Goal: Task Accomplishment & Management: Complete application form

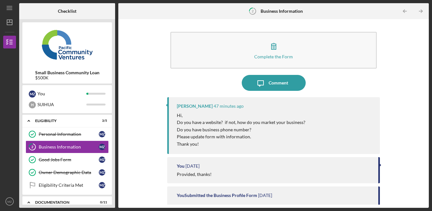
click at [404, 80] on div "Complete the Form Form Icon/Message Comment [PERSON_NAME] 47 minutes ago Hi, Do…" at bounding box center [273, 113] width 304 height 183
click at [404, 77] on div "Complete the Form Form Icon/Message Comment [PERSON_NAME] 47 minutes ago Hi, Do…" at bounding box center [273, 113] width 304 height 183
click at [406, 68] on div "Complete the Form Form Icon/Message Comment [PERSON_NAME] 47 minutes ago Hi, Do…" at bounding box center [273, 113] width 304 height 183
click at [401, 78] on div "Complete the Form Form Icon/Message Comment [PERSON_NAME] 47 minutes ago Hi, Do…" at bounding box center [273, 113] width 304 height 183
click at [403, 77] on div "Complete the Form Form Icon/Message Comment [PERSON_NAME] 47 minutes ago Hi, Do…" at bounding box center [273, 113] width 304 height 183
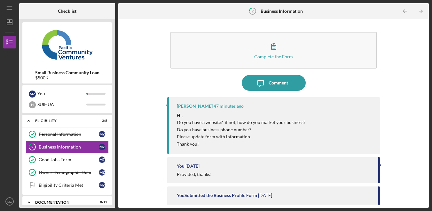
click at [406, 77] on div "Complete the Form Form Icon/Message Comment [PERSON_NAME] 47 minutes ago Hi, Do…" at bounding box center [273, 113] width 304 height 183
click at [402, 78] on div "Complete the Form Form Icon/Message Comment [PERSON_NAME] 47 minutes ago Hi, Do…" at bounding box center [273, 113] width 304 height 183
click at [402, 76] on div "Complete the Form Form Icon/Message Comment [PERSON_NAME] 47 minutes ago Hi, Do…" at bounding box center [273, 113] width 304 height 183
click at [403, 78] on div "Complete the Form Form Icon/Message Comment [PERSON_NAME] 47 minutes ago Hi, Do…" at bounding box center [273, 113] width 304 height 183
click at [403, 79] on div "Complete the Form Form Icon/Message Comment [PERSON_NAME] 47 minutes ago Hi, Do…" at bounding box center [273, 113] width 304 height 183
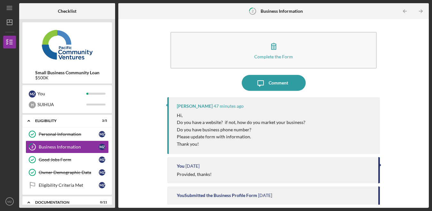
click at [402, 80] on div "Complete the Form Form Icon/Message Comment [PERSON_NAME] 47 minutes ago Hi, Do…" at bounding box center [273, 113] width 304 height 183
click at [402, 78] on div "Complete the Form Form Icon/Message Comment [PERSON_NAME] 47 minutes ago Hi, Do…" at bounding box center [273, 113] width 304 height 183
click at [401, 79] on div "Complete the Form Form Icon/Message Comment [PERSON_NAME] 47 minutes ago Hi, Do…" at bounding box center [273, 113] width 304 height 183
click at [402, 78] on div "Complete the Form Form Icon/Message Comment [PERSON_NAME] 47 minutes ago Hi, Do…" at bounding box center [273, 113] width 304 height 183
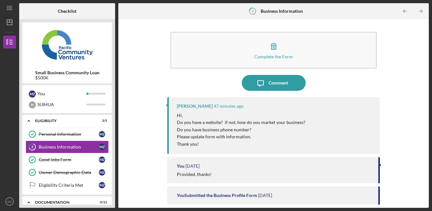
click at [402, 78] on div "Complete the Form Form Icon/Message Comment [PERSON_NAME] 47 minutes ago Hi, Do…" at bounding box center [273, 113] width 304 height 183
click at [402, 78] on div "Complete the Form Form Icon/Message Comment [PERSON_NAME] 49 minutes ago Hi, Do…" at bounding box center [273, 113] width 304 height 183
click at [403, 77] on div "Complete the Form Form Icon/Message Comment [PERSON_NAME] 49 minutes ago Hi, Do…" at bounding box center [273, 113] width 304 height 183
click at [403, 78] on div "Complete the Form Form Icon/Message Comment [PERSON_NAME] 49 minutes ago Hi, Do…" at bounding box center [273, 113] width 304 height 183
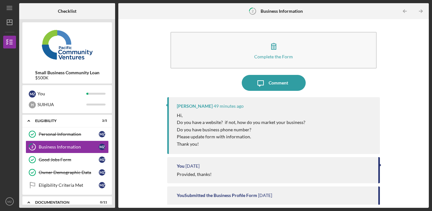
click at [403, 78] on div "Complete the Form Form Icon/Message Comment [PERSON_NAME] 49 minutes ago Hi, Do…" at bounding box center [273, 113] width 304 height 183
click at [403, 79] on div "Complete the Form Form Icon/Message Comment [PERSON_NAME] 49 minutes ago Hi, Do…" at bounding box center [273, 113] width 304 height 183
click at [402, 78] on div "Complete the Form Form Icon/Message Comment [PERSON_NAME] 49 minutes ago Hi, Do…" at bounding box center [273, 113] width 304 height 183
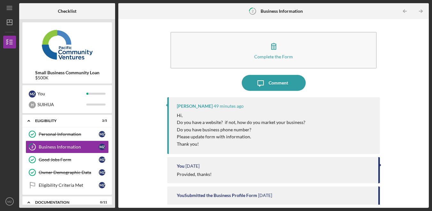
click at [402, 77] on div "Complete the Form Form Icon/Message Comment [PERSON_NAME] 49 minutes ago Hi, Do…" at bounding box center [273, 113] width 304 height 183
